Goal: Task Accomplishment & Management: Use online tool/utility

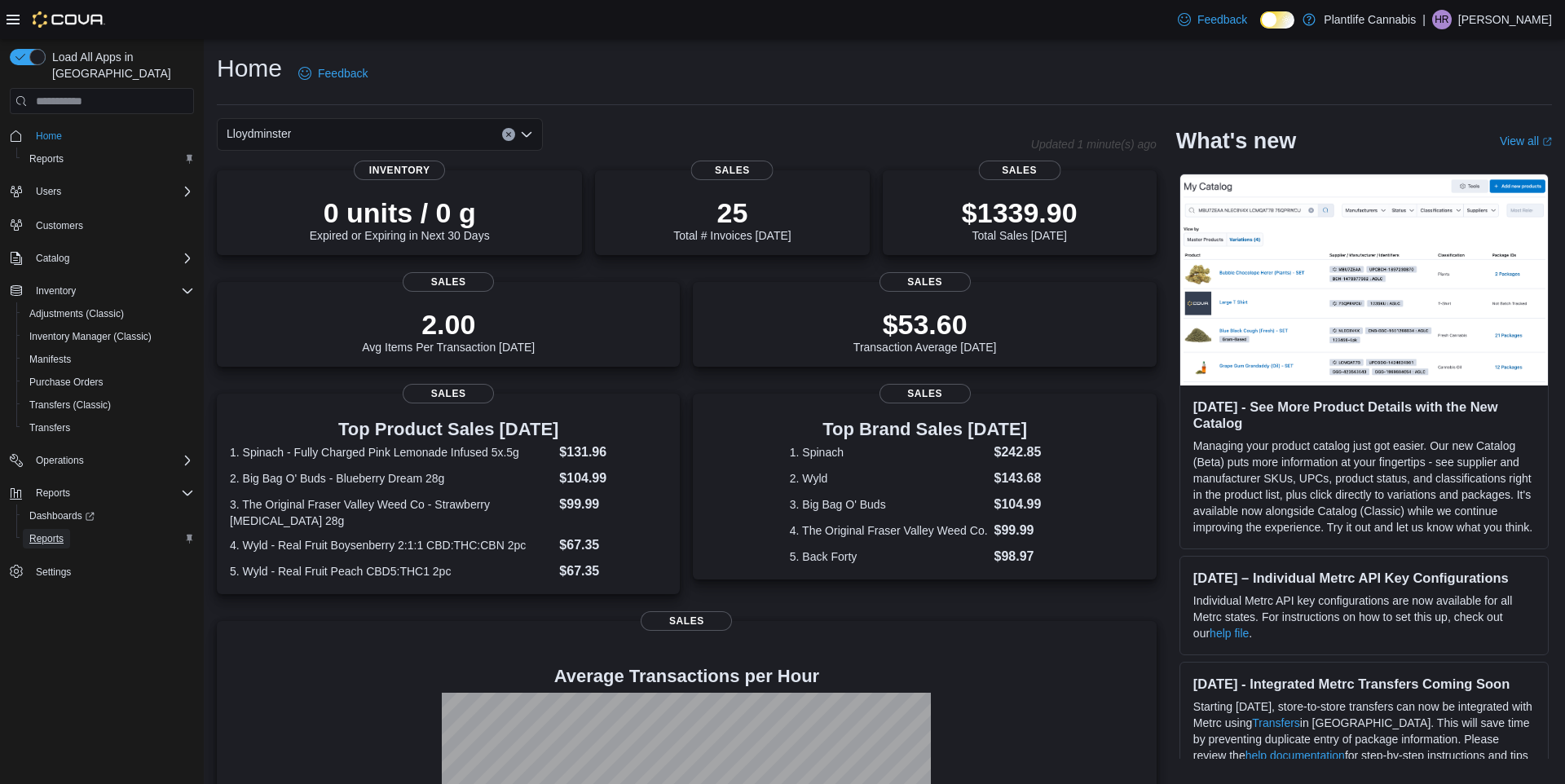
click at [39, 532] on span "Reports" at bounding box center [46, 538] width 35 height 13
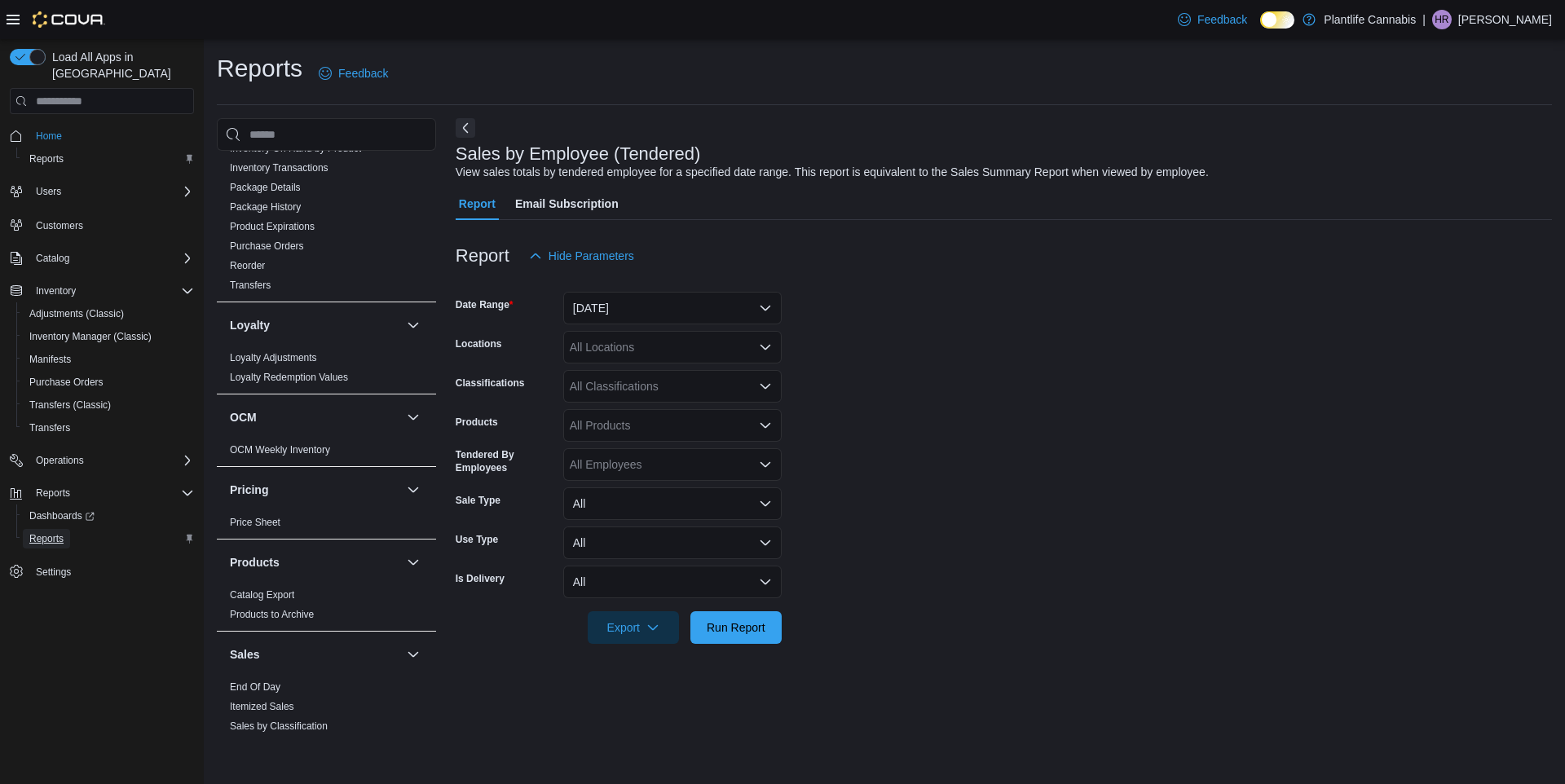
scroll to position [473, 0]
click at [644, 295] on button "[DATE]" at bounding box center [672, 308] width 218 height 33
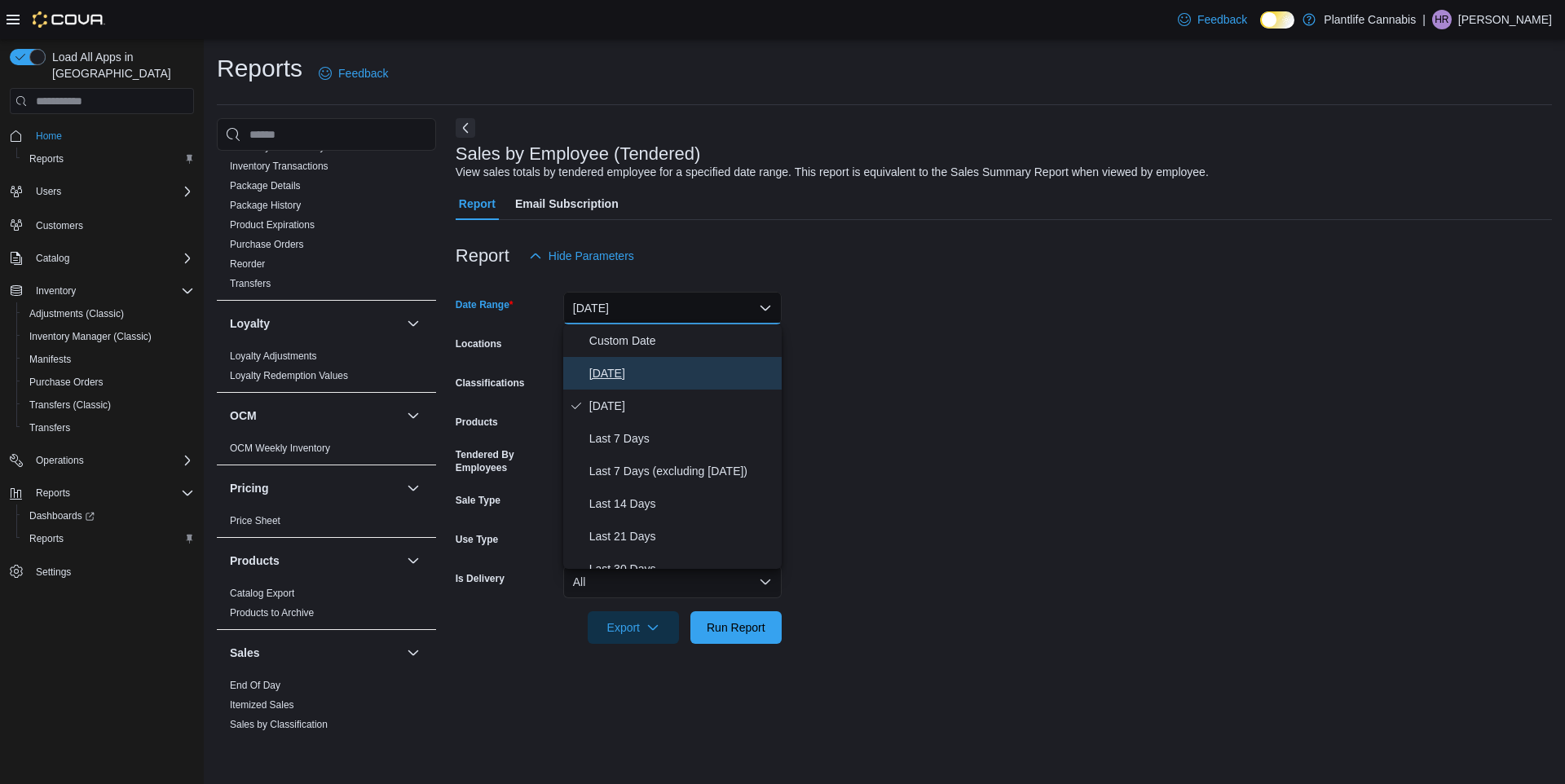
click at [654, 373] on span "[DATE]" at bounding box center [682, 374] width 186 height 20
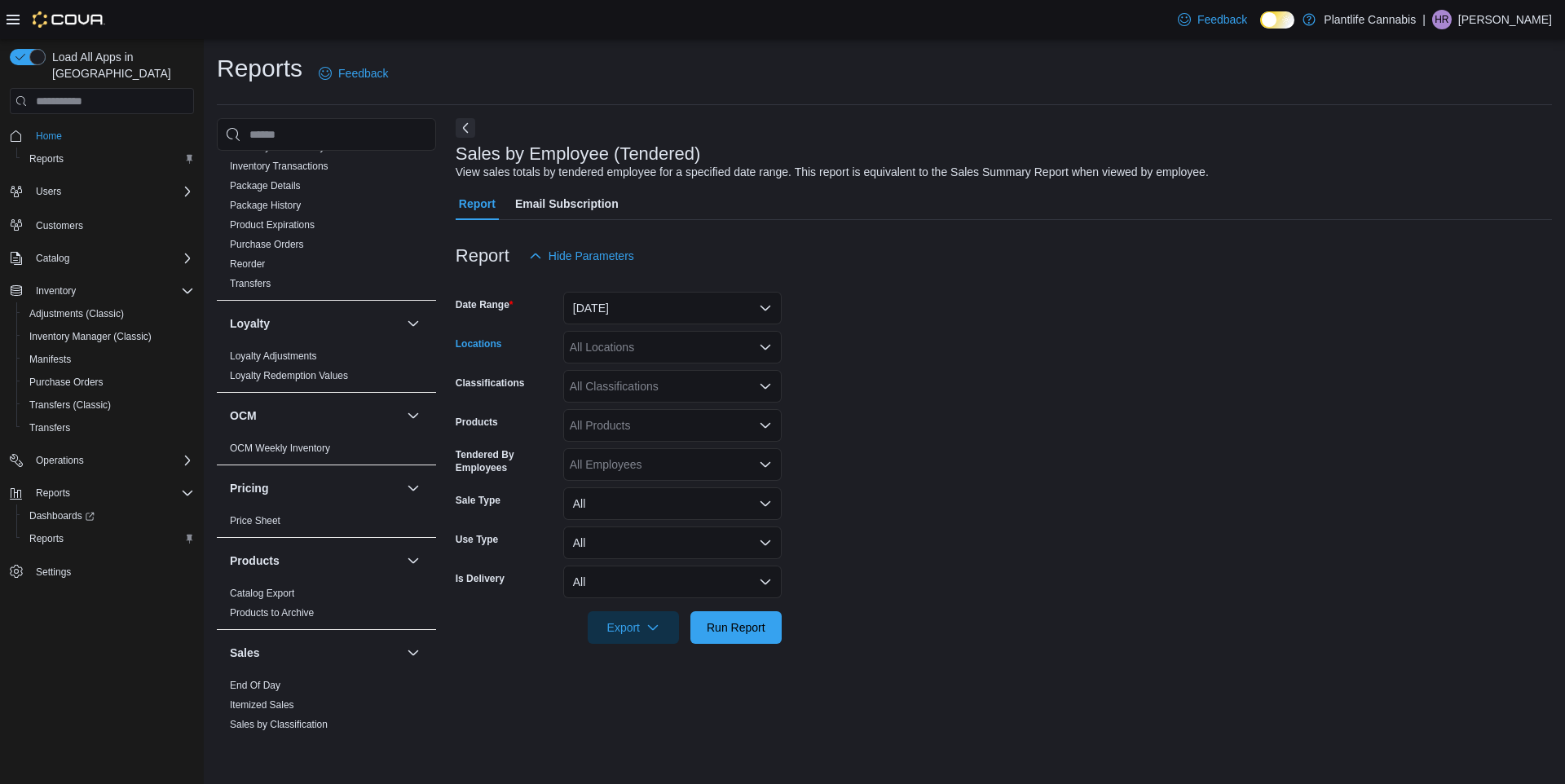
click at [657, 348] on div "All Locations" at bounding box center [672, 347] width 218 height 33
type input "***"
click at [689, 367] on div "Lloydminster" at bounding box center [672, 375] width 199 height 16
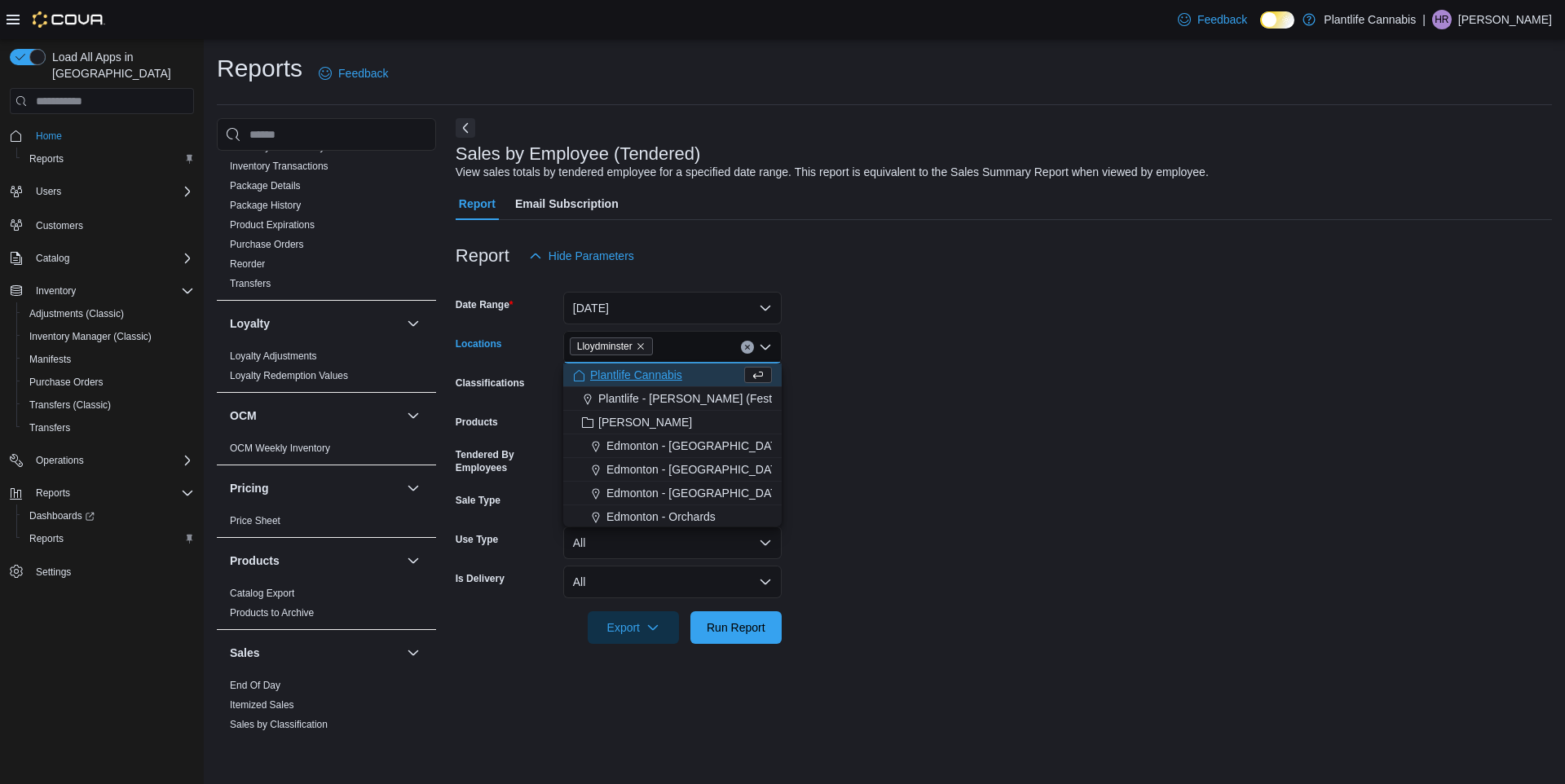
click at [1014, 323] on form "Date Range Today Locations Lloydminster Combo box. Selected. Lloydminster. Pres…" at bounding box center [1004, 457] width 1096 height 372
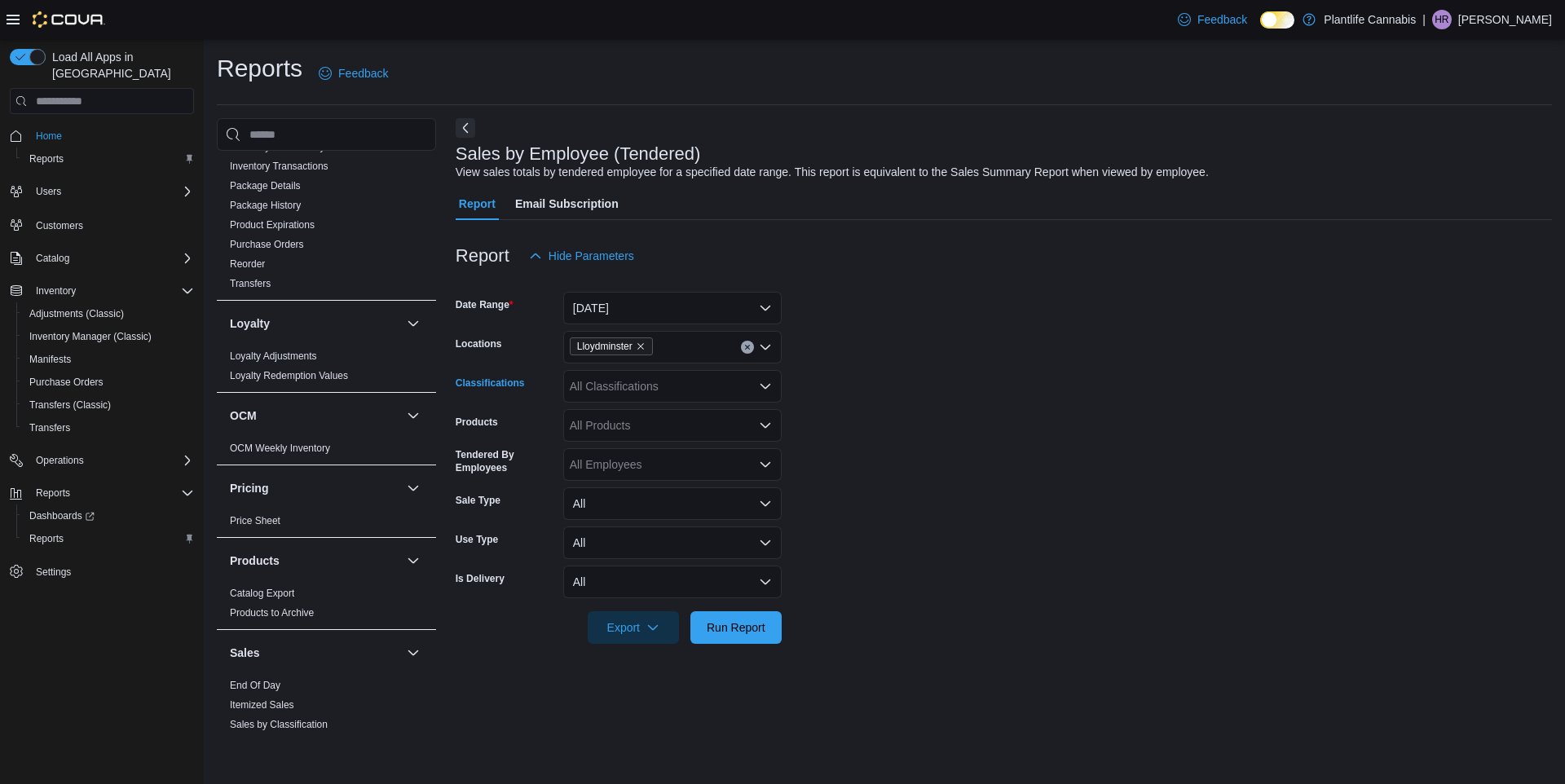
click at [661, 387] on div "All Classifications" at bounding box center [672, 387] width 218 height 33
type input "***"
click at [710, 411] on div "Accessory Group" at bounding box center [672, 414] width 199 height 16
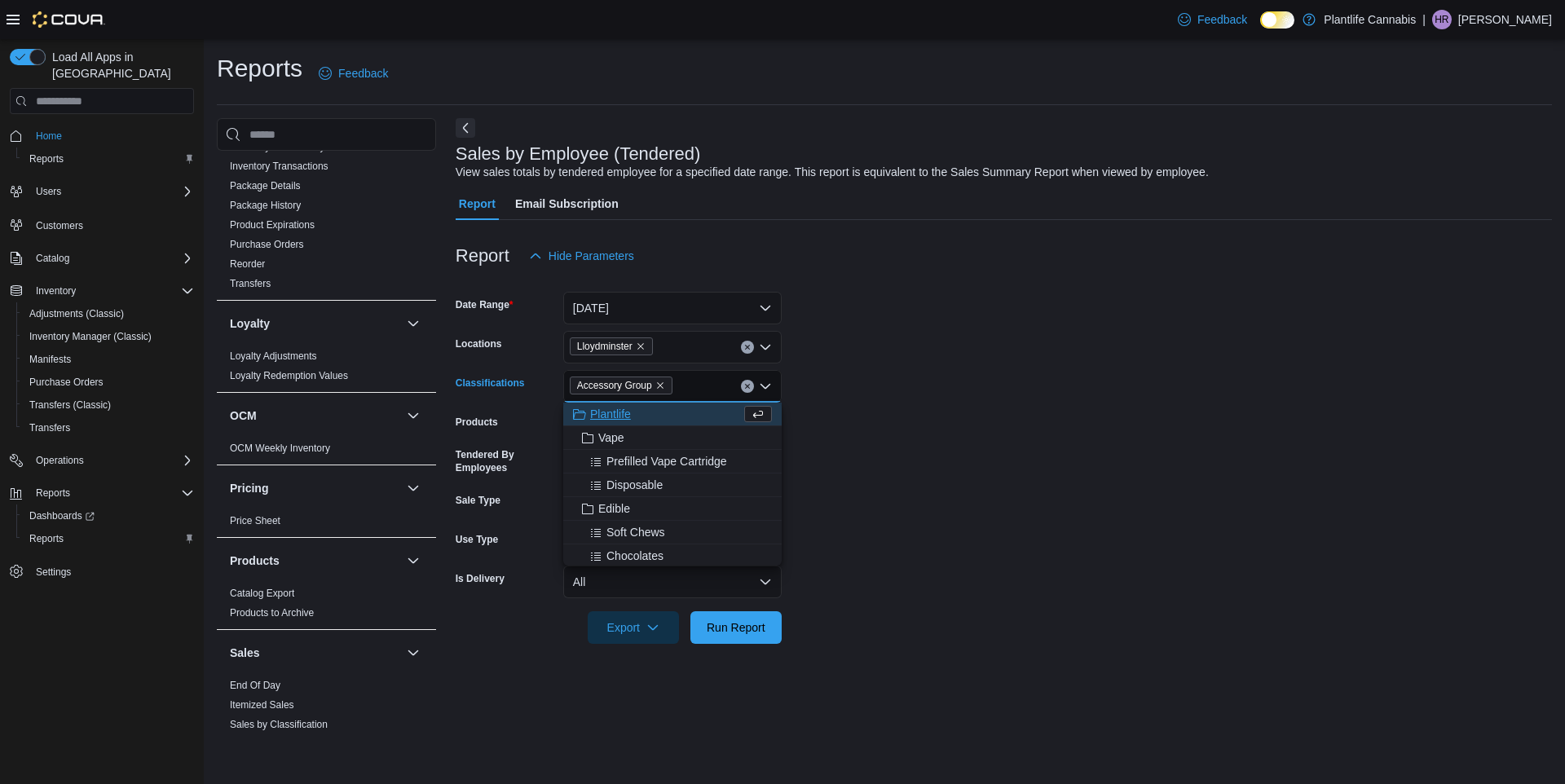
click at [874, 497] on form "Date Range Today Locations Lloydminster Classifications Accessory Group Combo b…" at bounding box center [1004, 457] width 1096 height 372
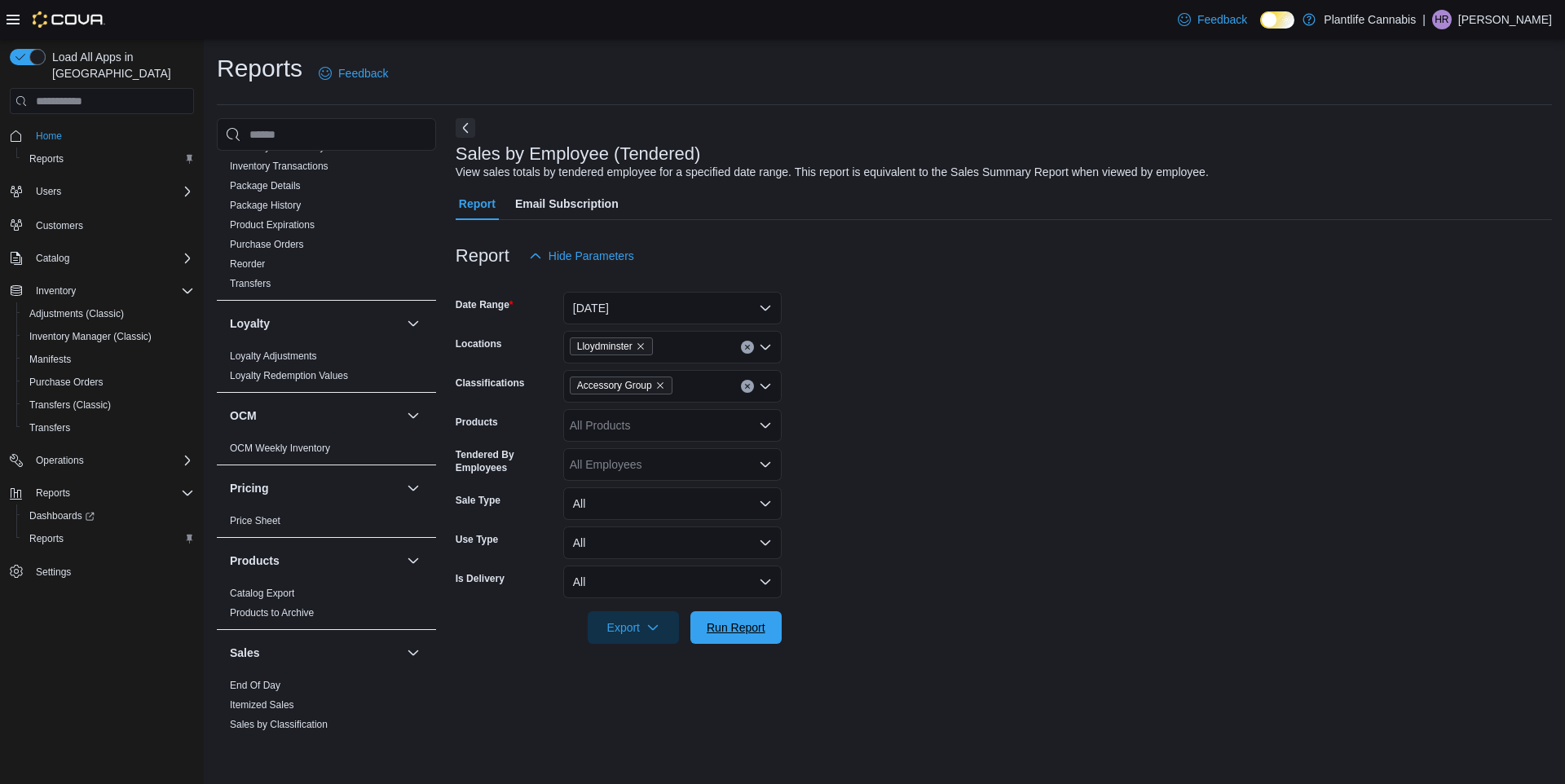
drag, startPoint x: 762, startPoint y: 623, endPoint x: 798, endPoint y: 622, distance: 36.0
click at [762, 623] on span "Run Report" at bounding box center [736, 628] width 59 height 16
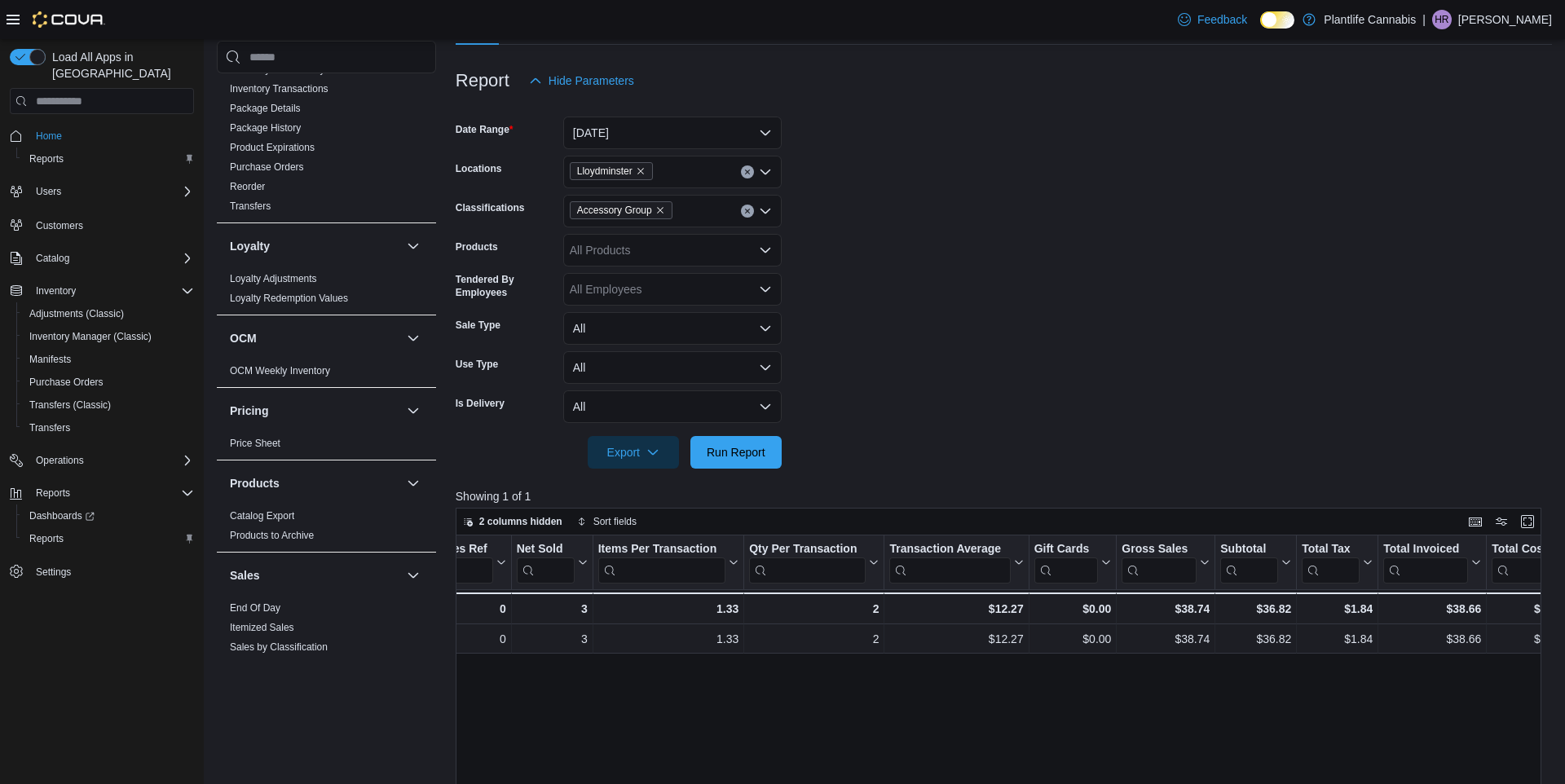
scroll to position [0, 288]
click at [665, 212] on icon "Remove Accessory Group from selection in this group" at bounding box center [660, 210] width 10 height 10
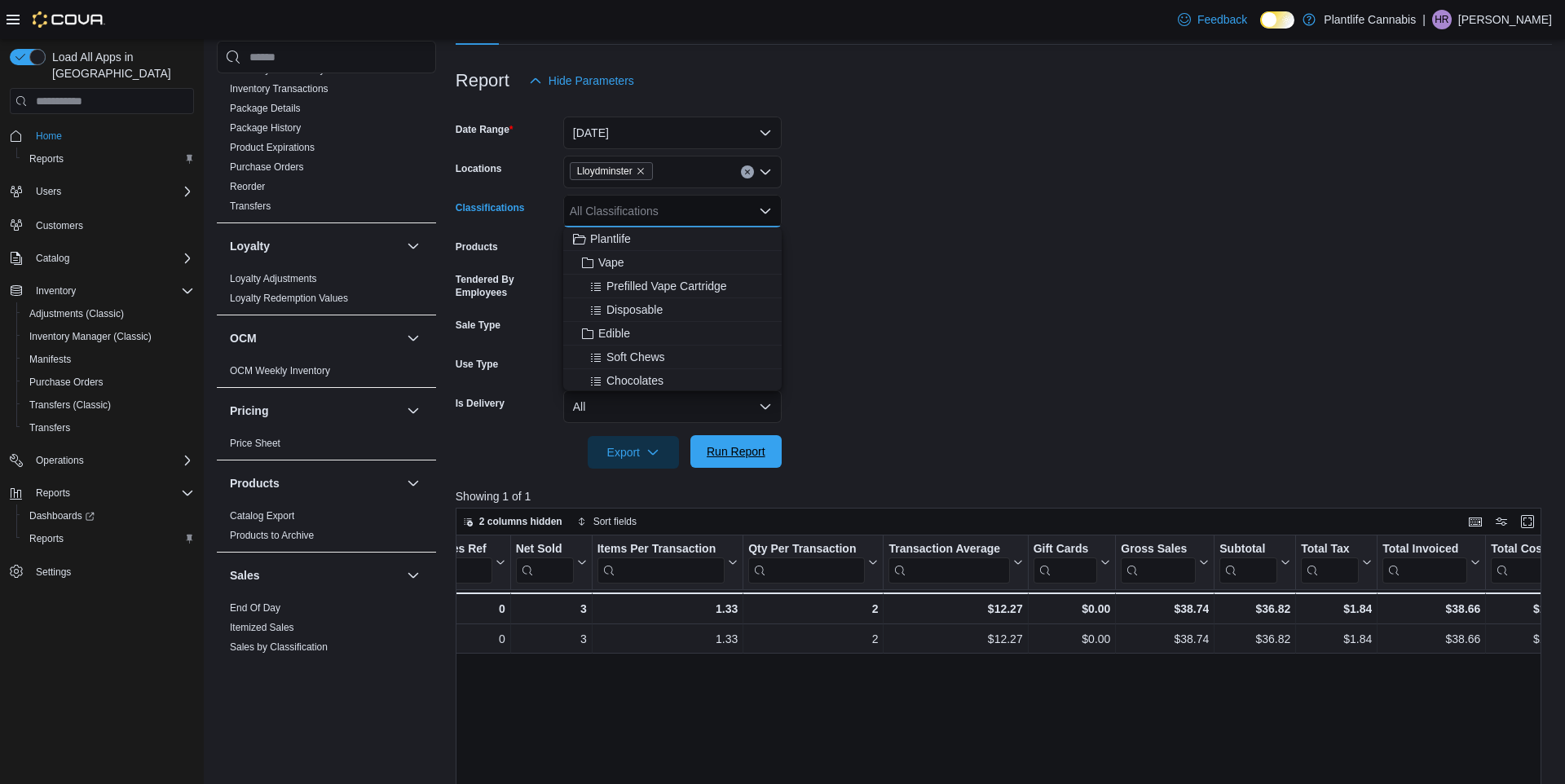
click at [755, 462] on span "Run Report" at bounding box center [736, 451] width 72 height 33
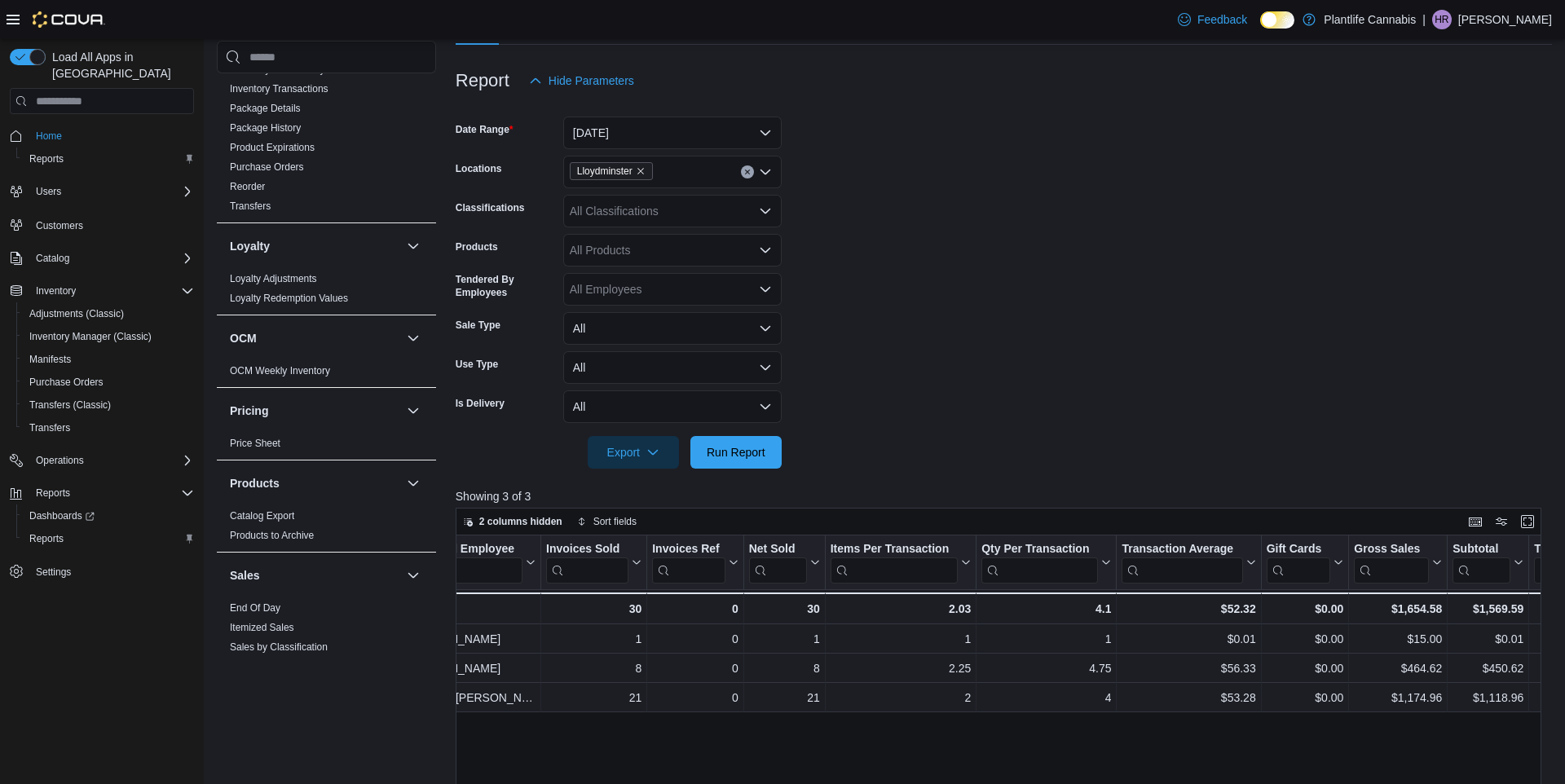
scroll to position [0, 58]
